Goal: Transaction & Acquisition: Purchase product/service

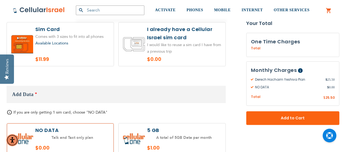
scroll to position [520, 0]
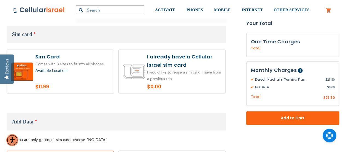
click at [85, 76] on label at bounding box center [60, 72] width 107 height 44
radio input "true"
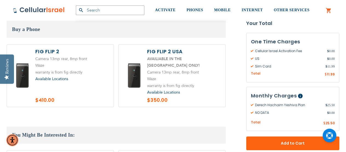
scroll to position [739, 0]
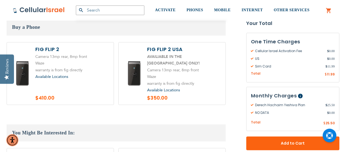
click at [94, 83] on label at bounding box center [60, 73] width 107 height 62
radio input "true"
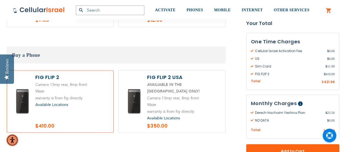
scroll to position [712, 0]
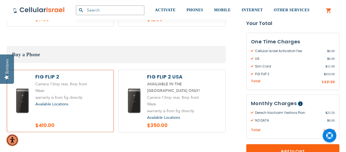
click at [66, 101] on span "Available Locations" at bounding box center [51, 103] width 33 height 5
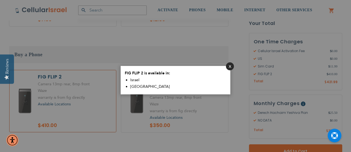
click at [230, 67] on button "Close" at bounding box center [230, 66] width 8 height 8
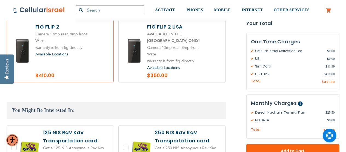
scroll to position [745, 0]
